Goal: Obtain resource: Download file/media

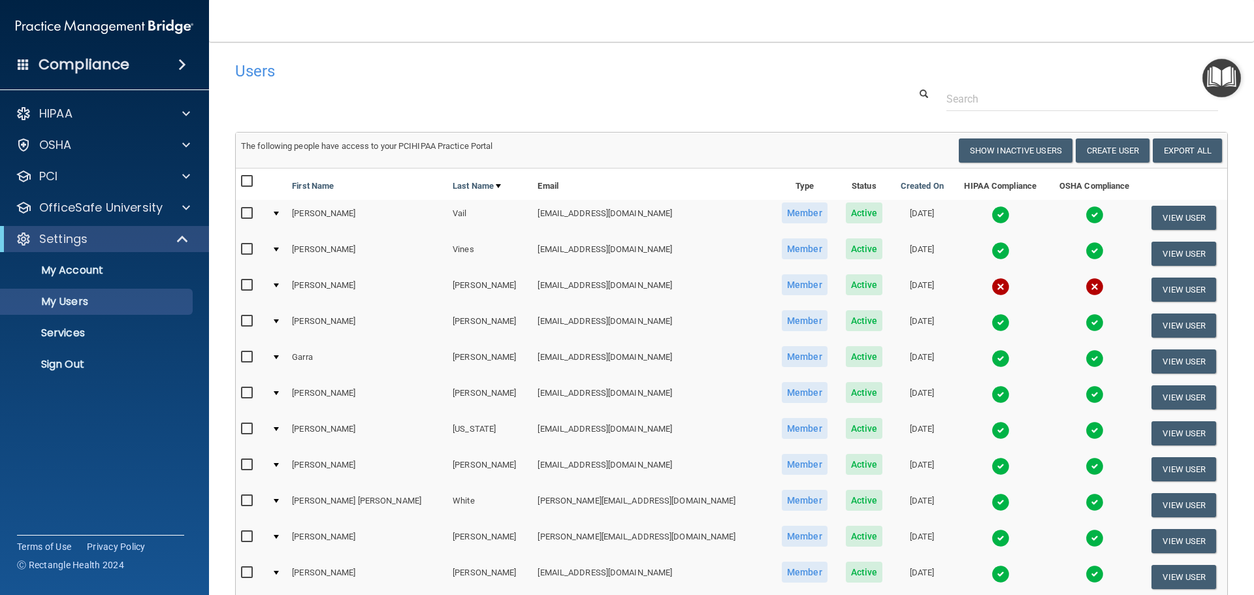
select select "20"
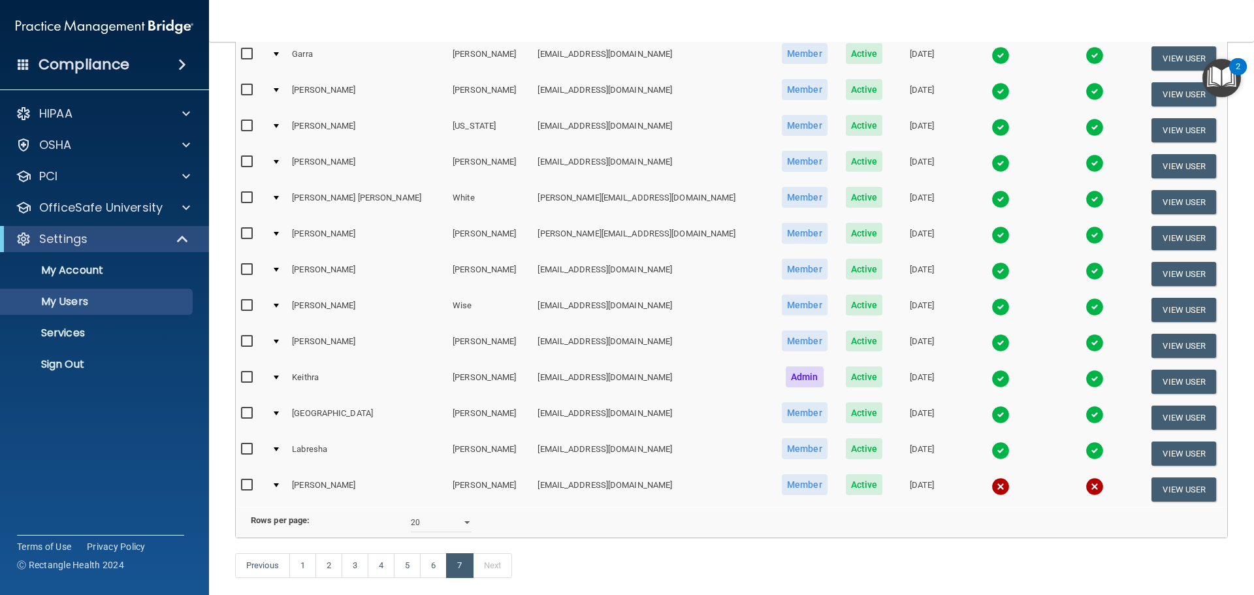
scroll to position [182, 0]
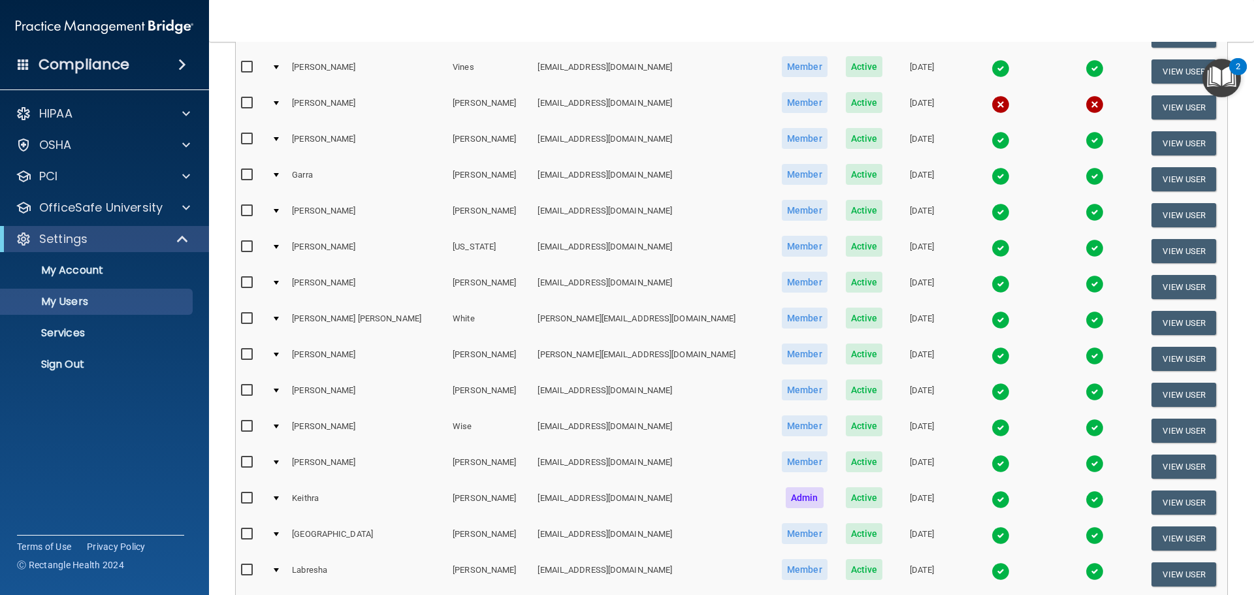
click at [992, 241] on img at bounding box center [1001, 248] width 18 height 18
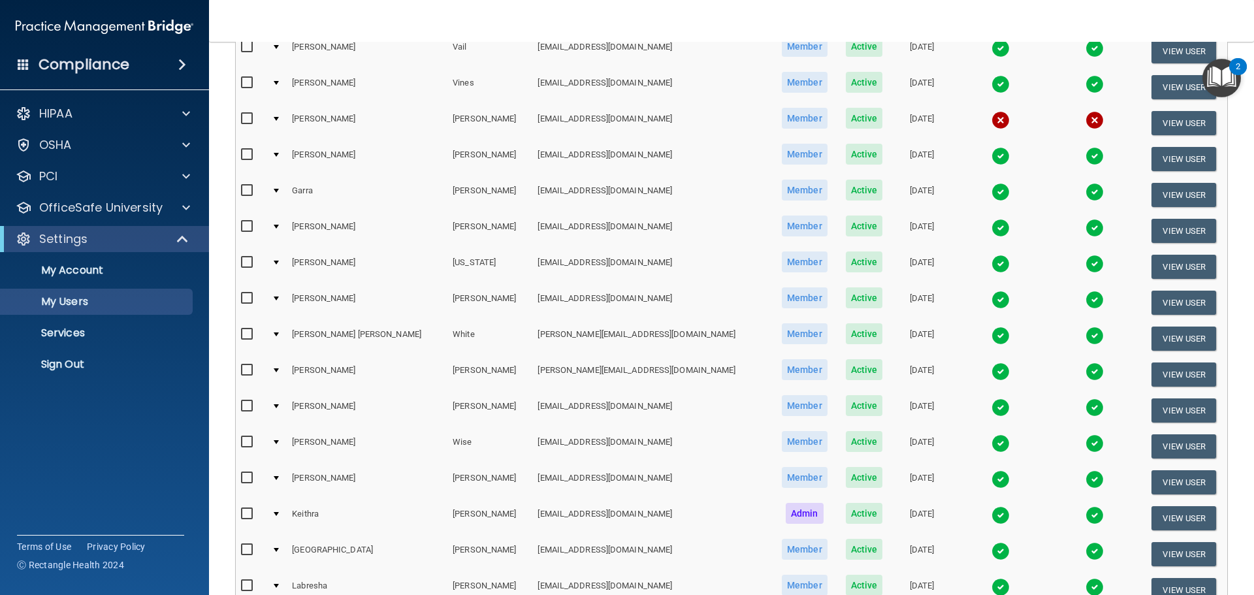
click at [953, 241] on td at bounding box center [1000, 231] width 95 height 36
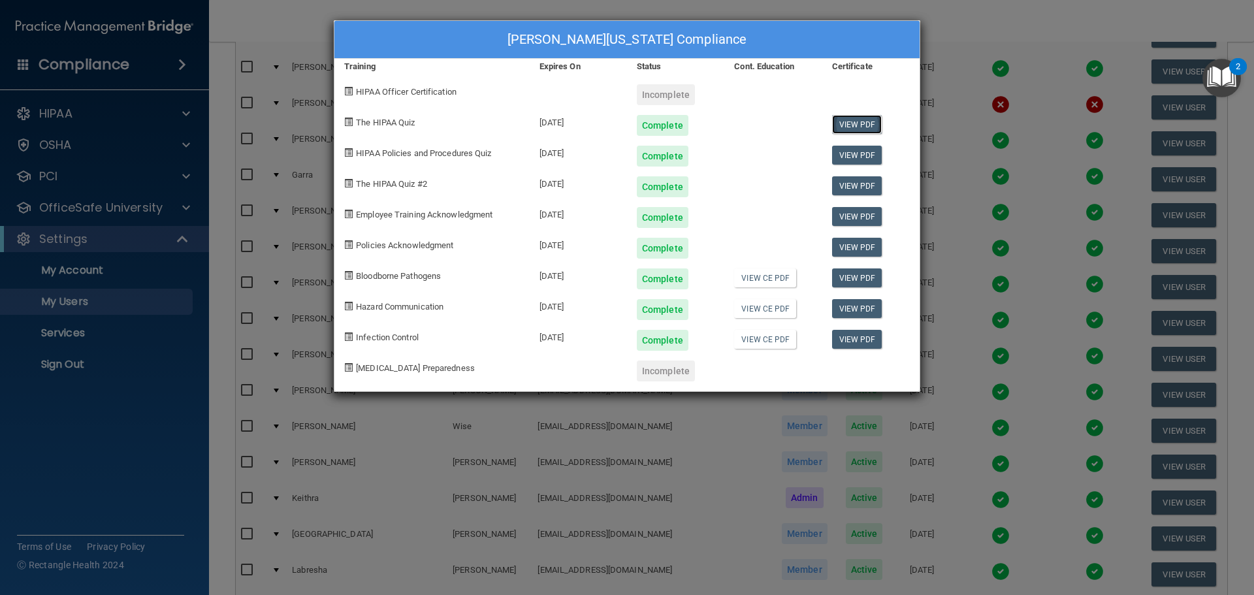
click at [861, 125] on link "View PDF" at bounding box center [857, 124] width 50 height 19
click at [868, 158] on link "View PDF" at bounding box center [857, 155] width 50 height 19
click at [860, 180] on link "View PDF" at bounding box center [857, 185] width 50 height 19
click at [864, 210] on link "View PDF" at bounding box center [857, 216] width 50 height 19
click at [854, 247] on link "View PDF" at bounding box center [857, 247] width 50 height 19
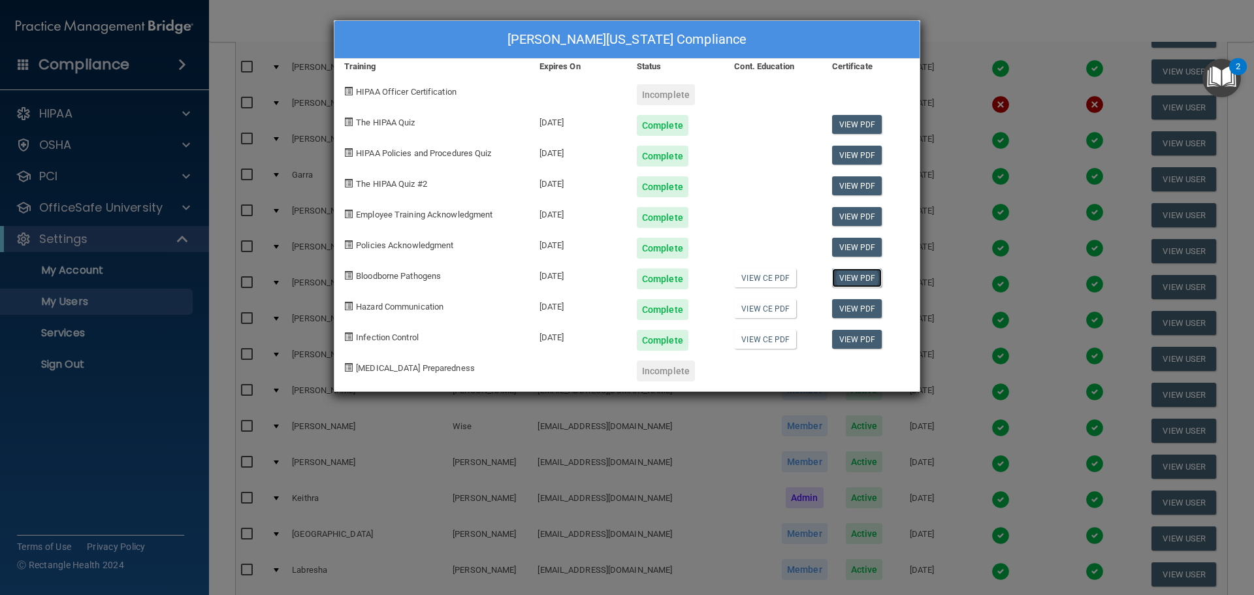
click at [863, 279] on link "View PDF" at bounding box center [857, 277] width 50 height 19
click at [868, 306] on link "View PDF" at bounding box center [857, 308] width 50 height 19
click at [870, 337] on link "View PDF" at bounding box center [857, 339] width 50 height 19
click at [780, 279] on link "View CE PDF" at bounding box center [765, 277] width 62 height 19
click at [783, 304] on link "View CE PDF" at bounding box center [765, 308] width 62 height 19
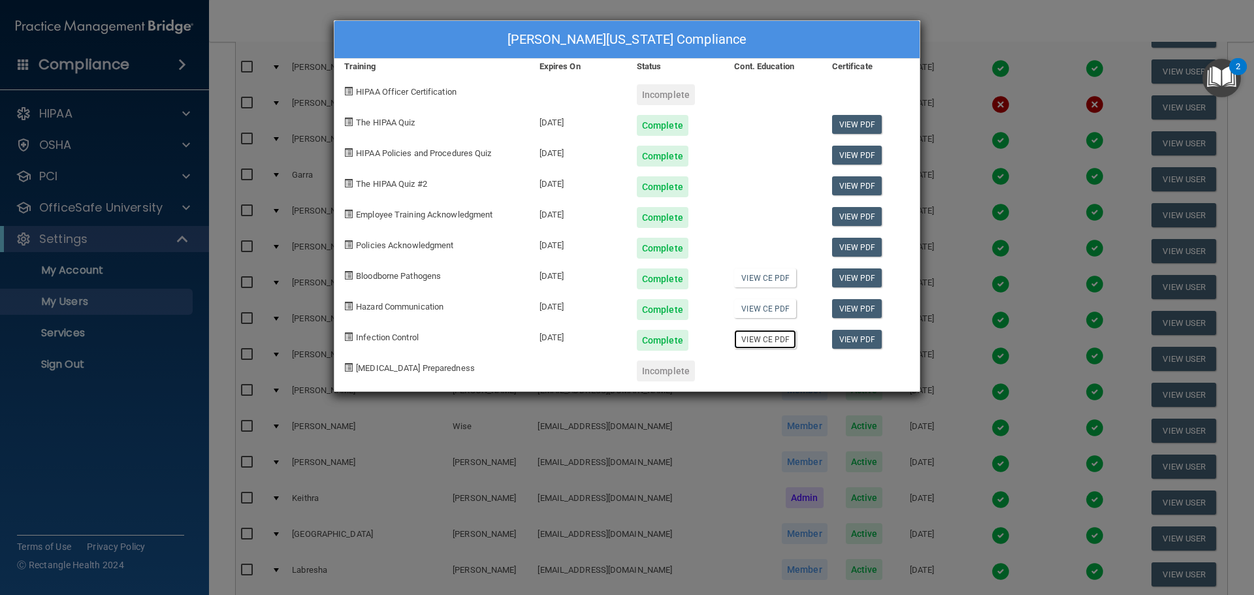
click at [774, 336] on link "View CE PDF" at bounding box center [765, 339] width 62 height 19
